Goal: Information Seeking & Learning: Understand process/instructions

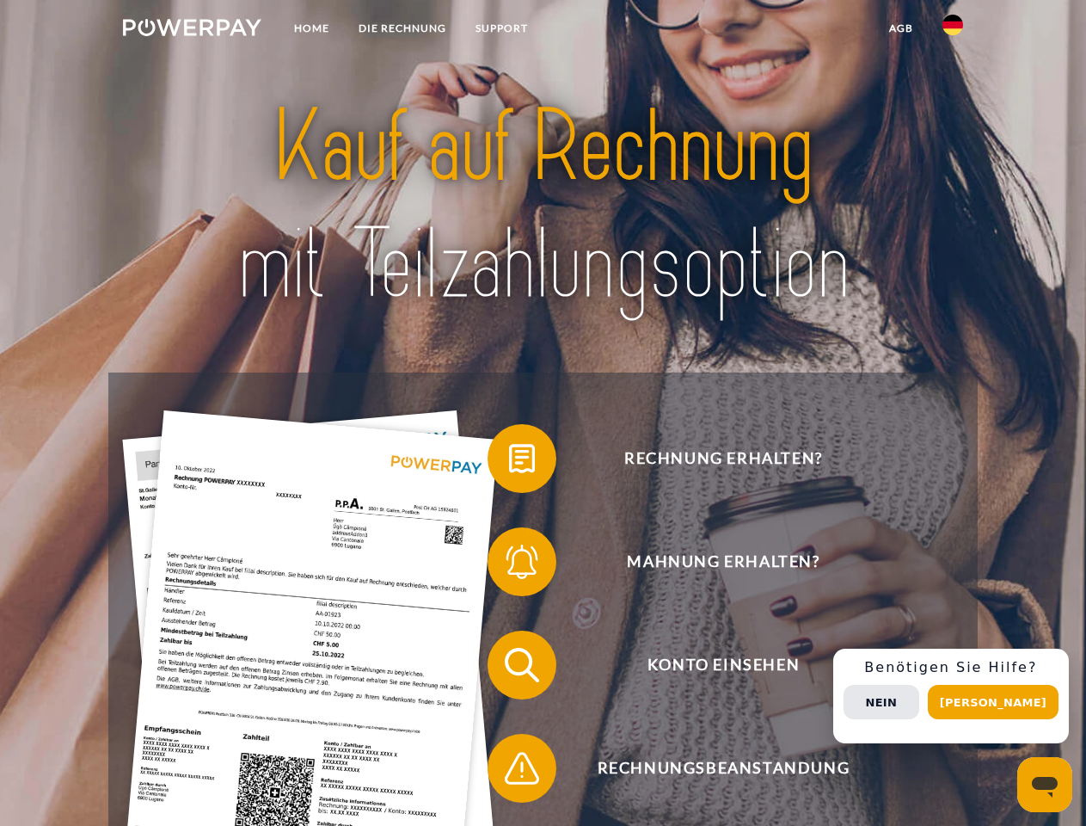
click at [192, 30] on img at bounding box center [192, 27] width 138 height 17
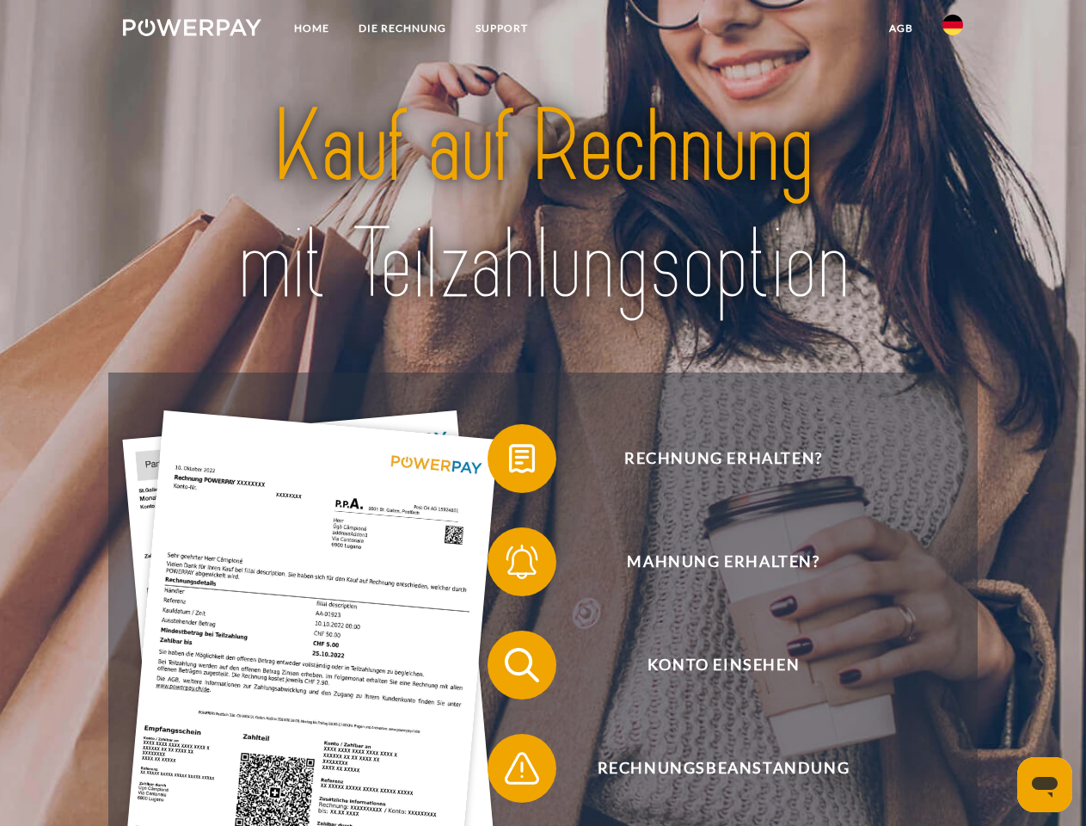
click at [953, 30] on img at bounding box center [953, 25] width 21 height 21
click at [901, 28] on link "agb" at bounding box center [901, 28] width 53 height 31
click at [509, 462] on span at bounding box center [496, 458] width 86 height 86
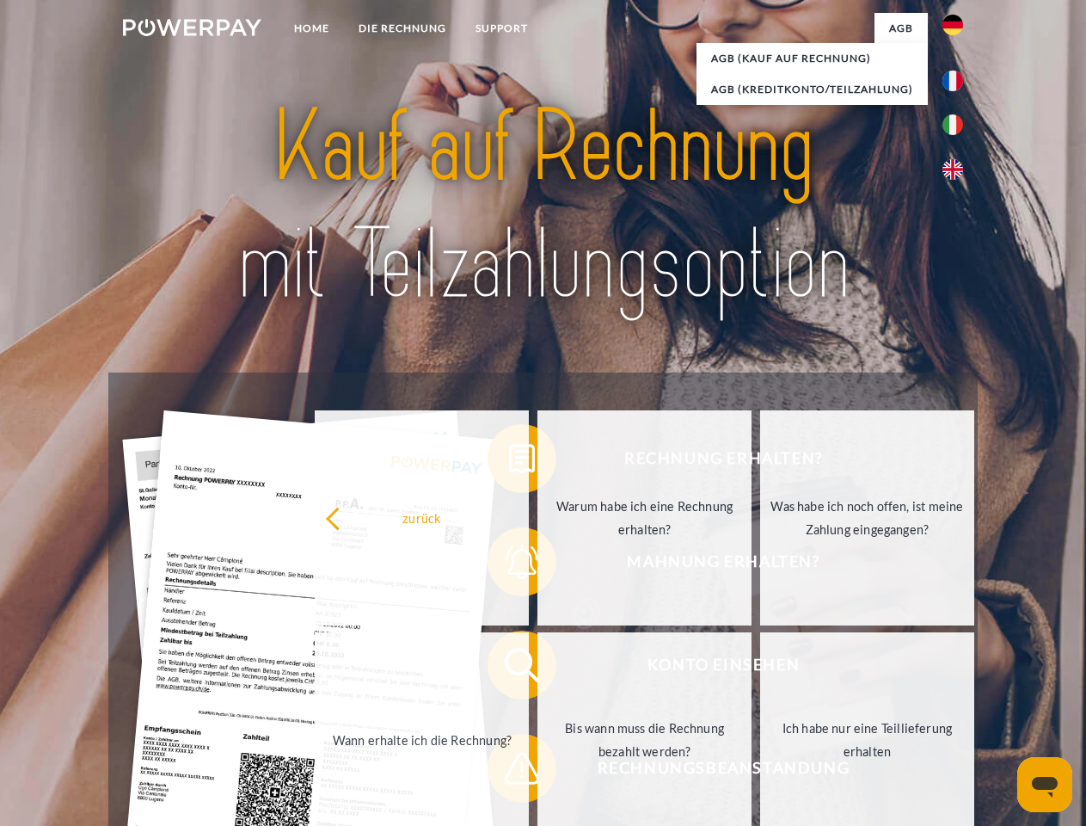
click at [509, 565] on div "Rechnung erhalten? Mahnung erhalten? Konto einsehen" at bounding box center [542, 716] width 869 height 688
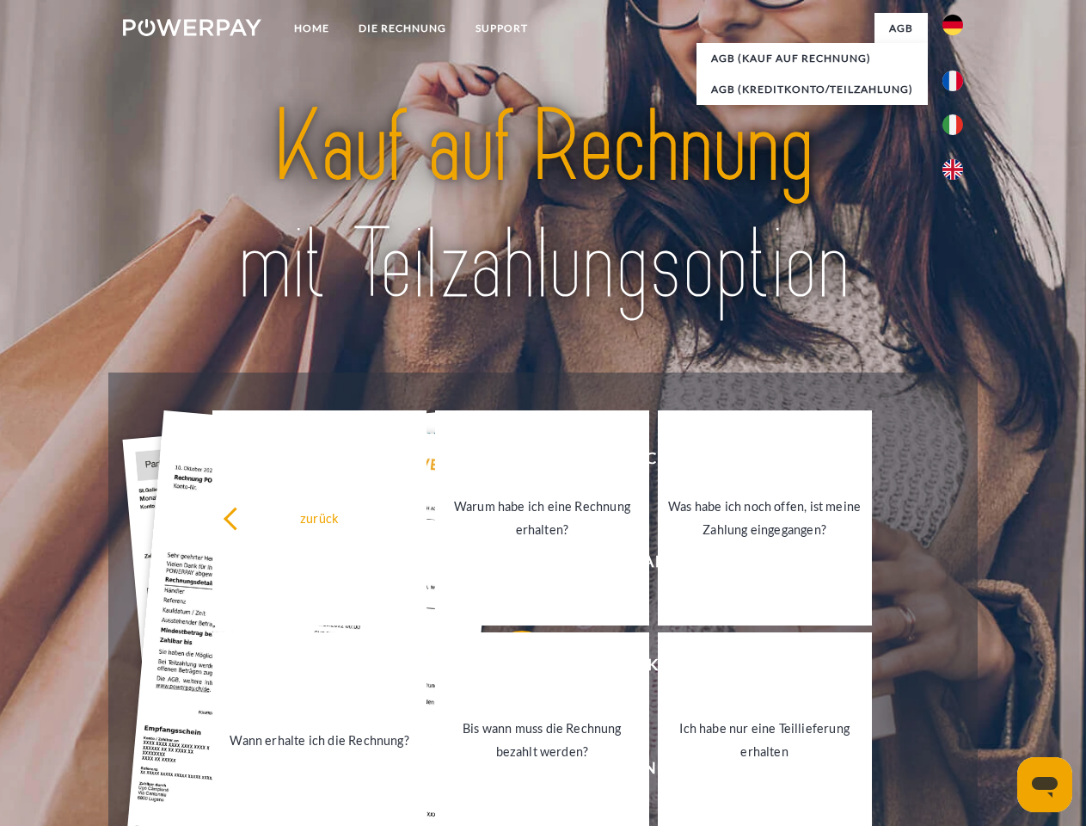
click at [509, 668] on link "Bis wann muss die Rechnung bezahlt werden?" at bounding box center [542, 739] width 214 height 215
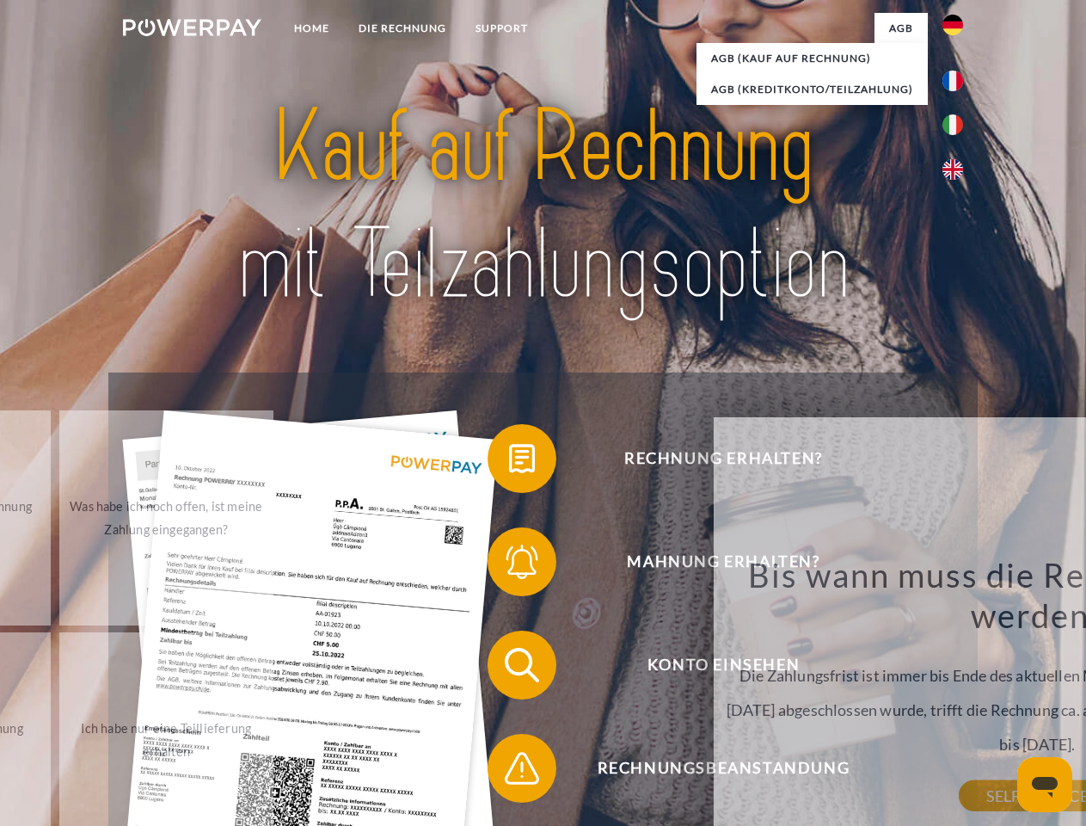
click at [714, 772] on div "zurück Warum habe ich eine Rechnung erhalten? POWERPAY ist der Rechnungsherstel…" at bounding box center [1038, 653] width 648 height 473
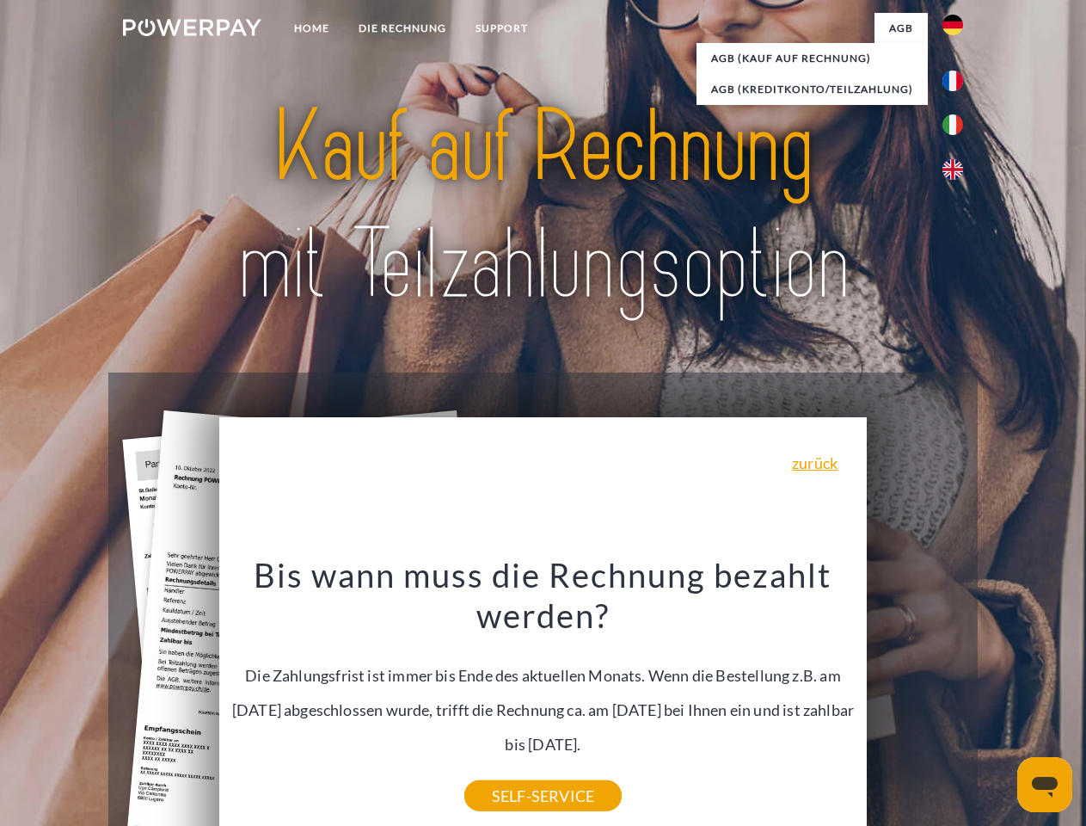
click at [957, 696] on div "Rechnung erhalten? Mahnung erhalten? Konto einsehen" at bounding box center [542, 716] width 869 height 688
click at [915, 699] on span "Konto einsehen" at bounding box center [723, 664] width 421 height 69
click at [1000, 702] on header "Home DIE RECHNUNG SUPPORT" at bounding box center [543, 594] width 1086 height 1188
